Goal: Information Seeking & Learning: Learn about a topic

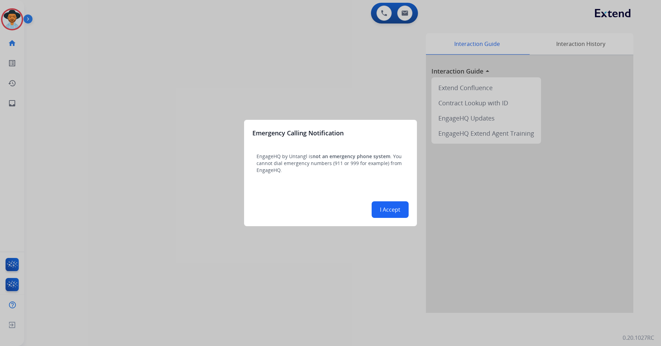
click at [402, 205] on button "I Accept" at bounding box center [390, 210] width 37 height 17
click at [402, 205] on div "Interaction Guide Interaction History Interaction Guide arrow_drop_up Extend Co…" at bounding box center [430, 173] width 405 height 280
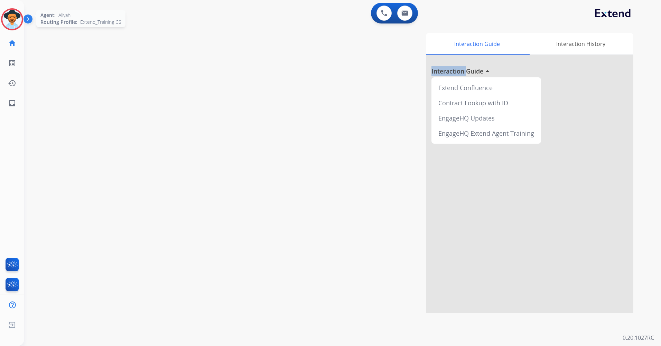
click at [14, 19] on img at bounding box center [11, 19] width 19 height 19
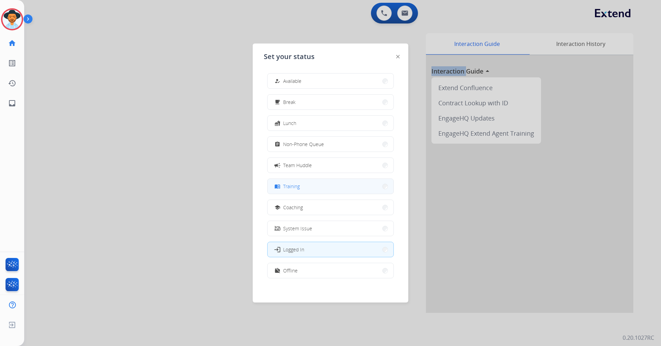
click at [305, 185] on button "menu_book Training" at bounding box center [331, 186] width 126 height 15
click at [305, 185] on div "Interaction Guide Interaction History Interaction Guide arrow_drop_up Extend Co…" at bounding box center [430, 173] width 405 height 280
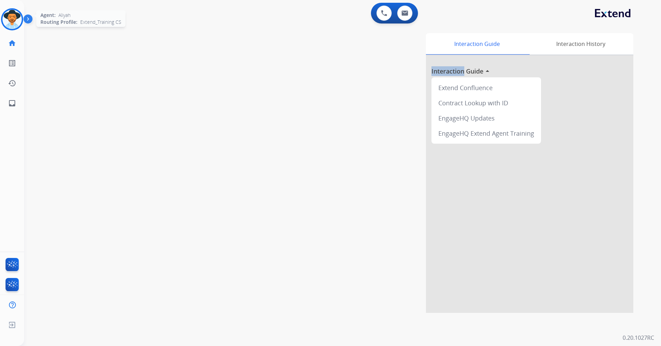
click at [5, 21] on img at bounding box center [11, 19] width 19 height 19
